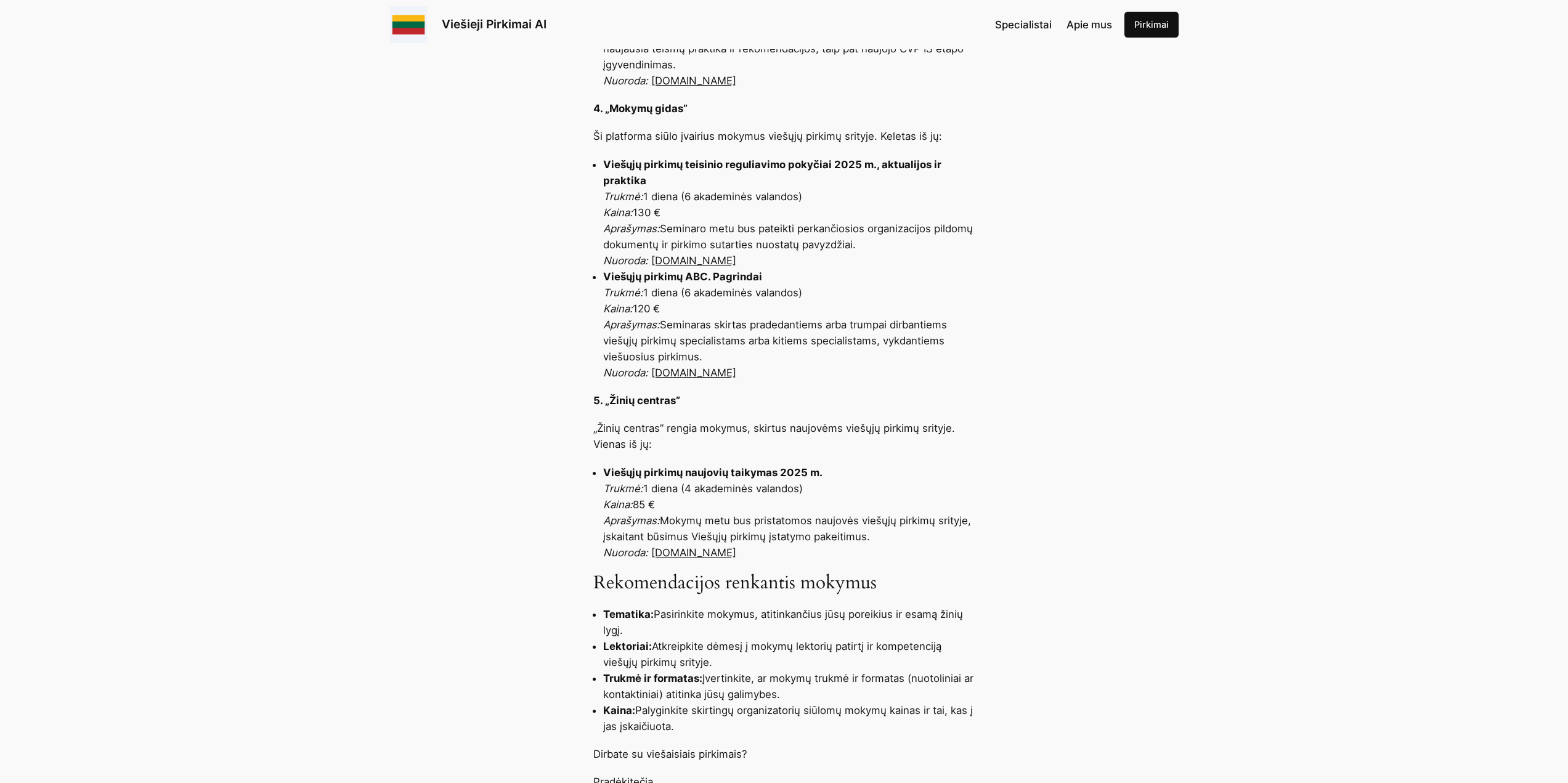
scroll to position [1356, 0]
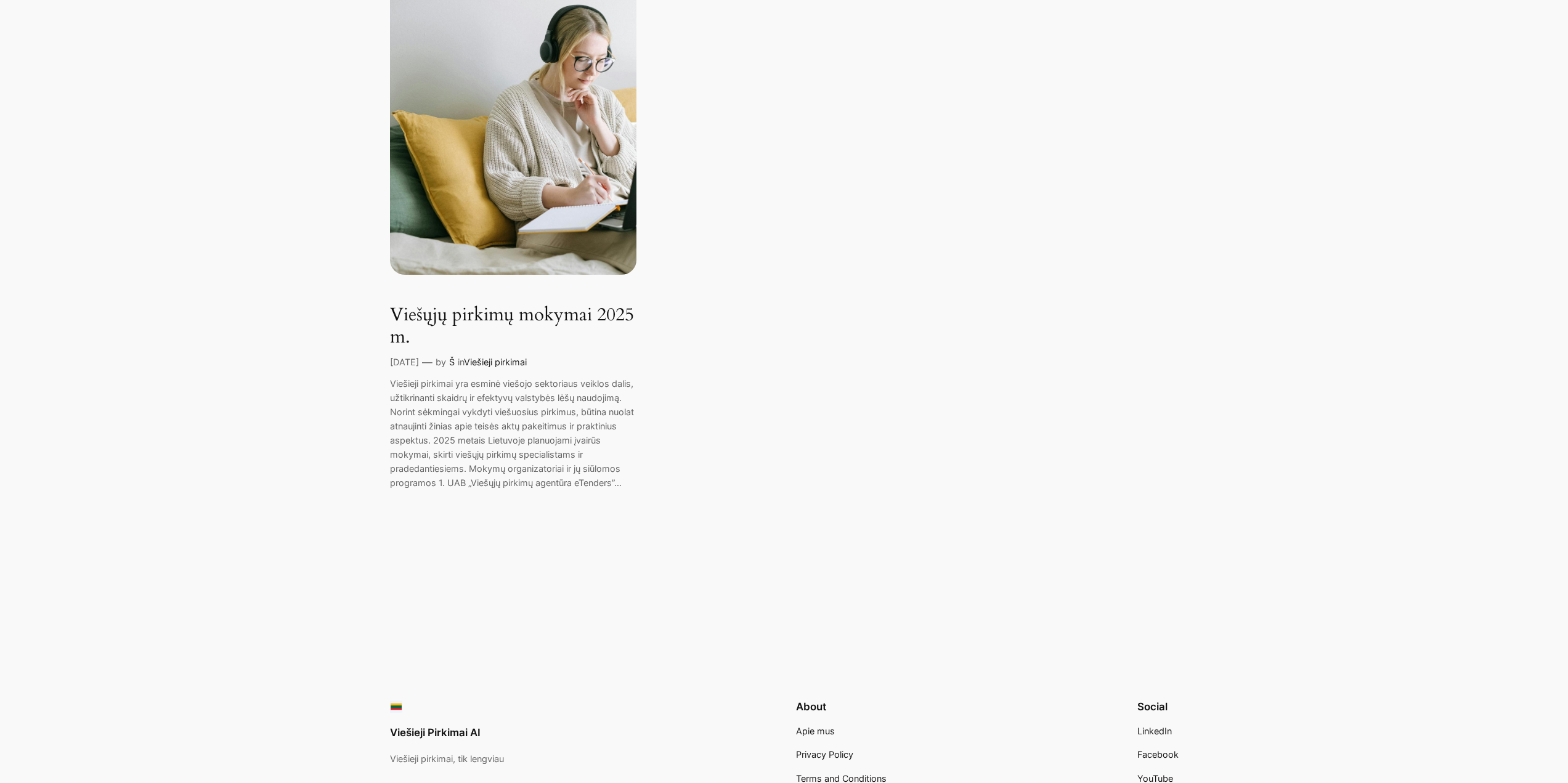
scroll to position [308, 0]
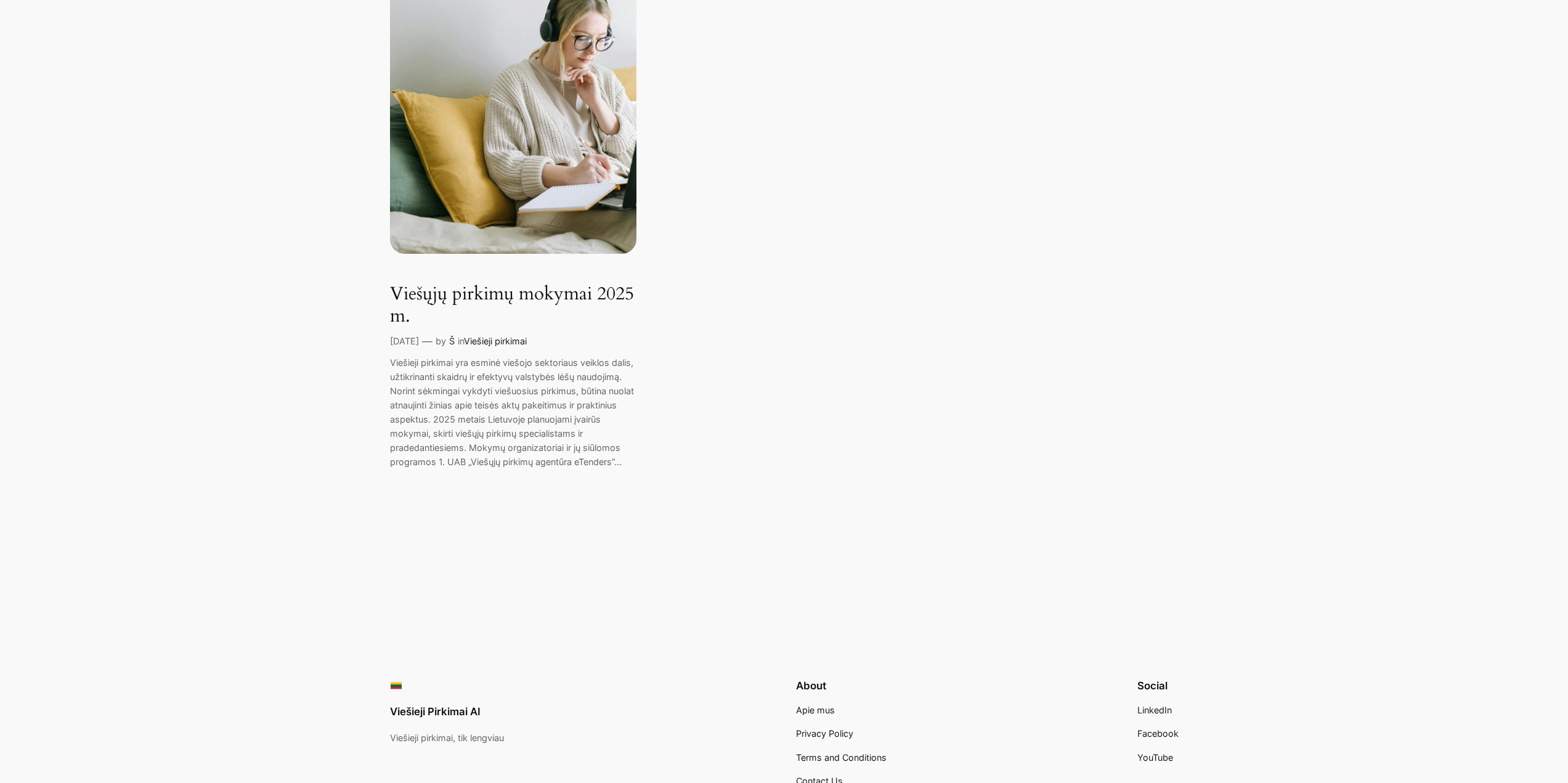
drag, startPoint x: 597, startPoint y: 467, endPoint x: 625, endPoint y: 452, distance: 31.8
click at [598, 467] on p "Viešieji pirkimai yra esminė viešojo sektoriaus veiklos dalis, užtikrinanti ska…" at bounding box center [513, 411] width 246 height 113
click at [625, 452] on p "Viešieji pirkimai yra esminė viešojo sektoriaus veiklos dalis, užtikrinanti ska…" at bounding box center [513, 411] width 246 height 113
click at [540, 286] on link "Viešųjų pirkimų mokymai 2025 m." at bounding box center [513, 304] width 246 height 43
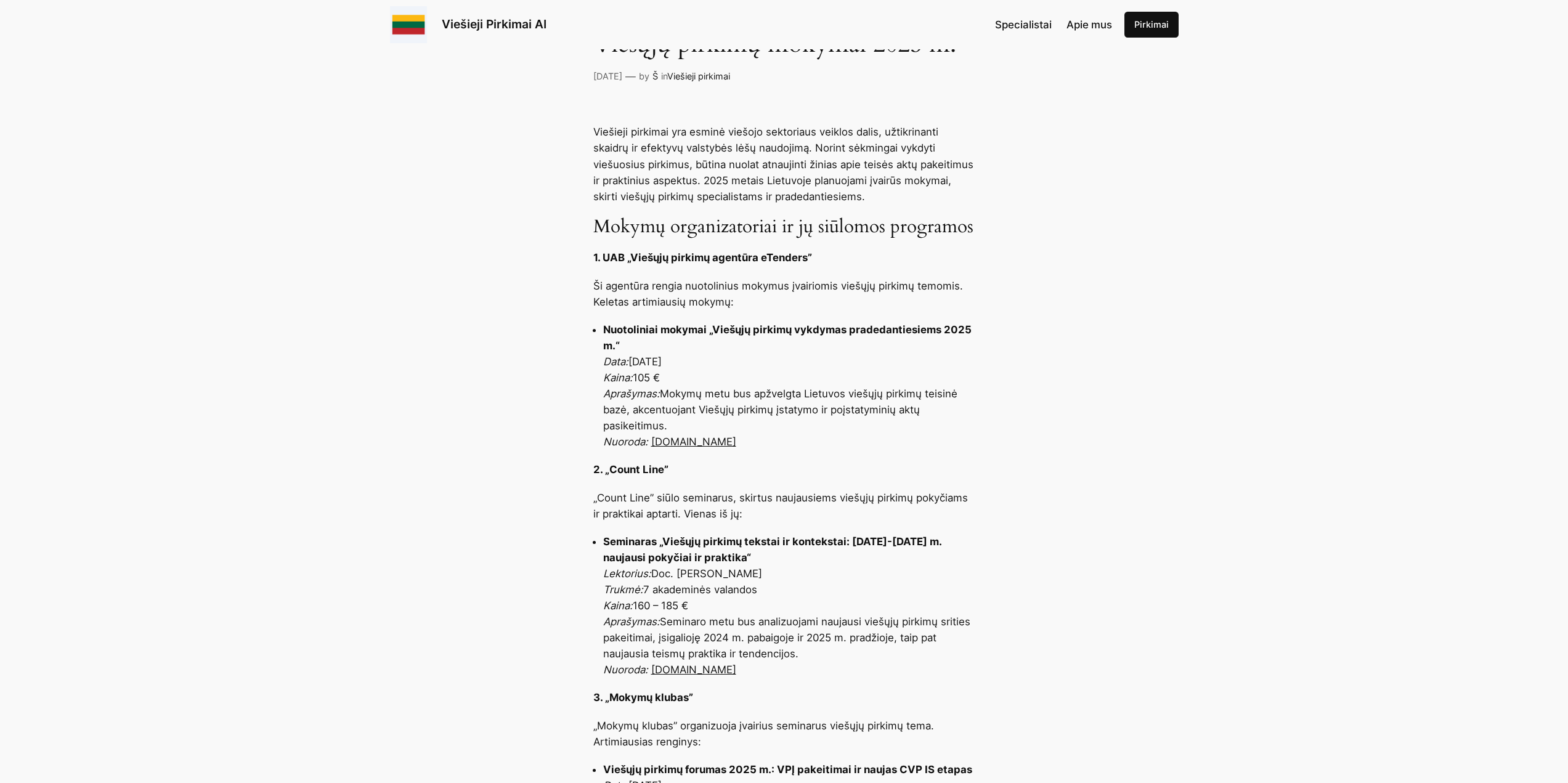
scroll to position [493, 0]
